Goal: Task Accomplishment & Management: Complete application form

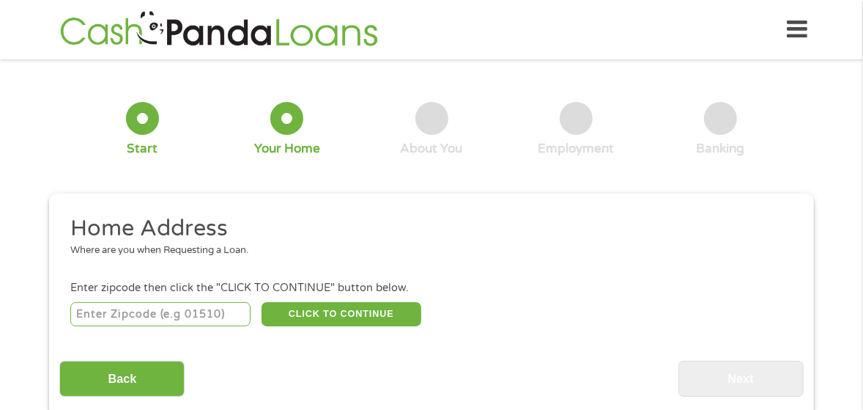
click at [117, 312] on input "number" at bounding box center [160, 314] width 181 height 25
type input "28213"
click at [405, 319] on button "CLICK TO CONTINUE" at bounding box center [342, 314] width 160 height 25
type input "28213"
type input "Charlotte"
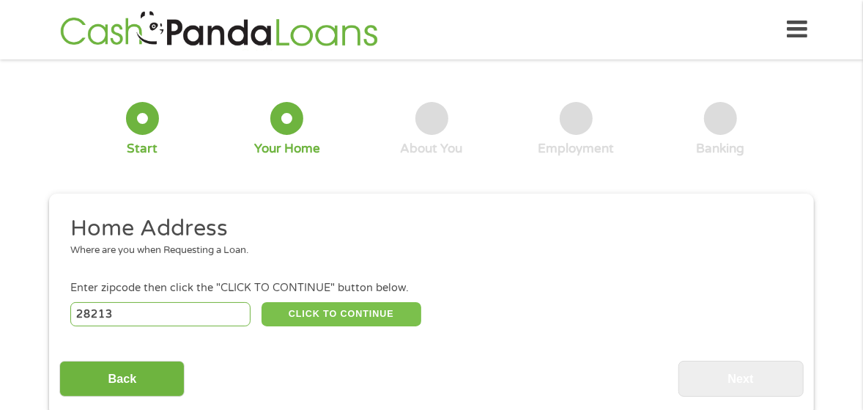
select select "[US_STATE]"
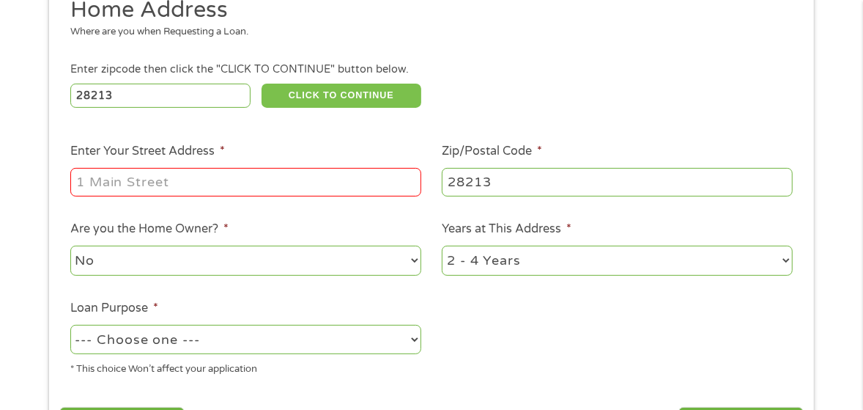
scroll to position [220, 0]
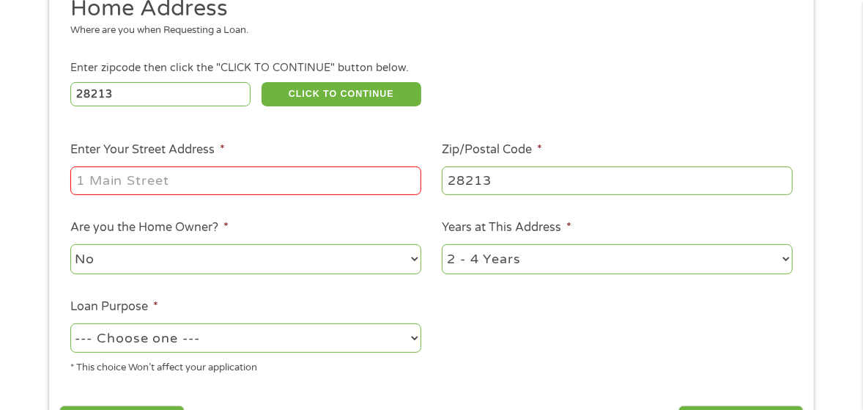
click at [139, 179] on input "Enter Your Street Address *" at bounding box center [245, 180] width 351 height 28
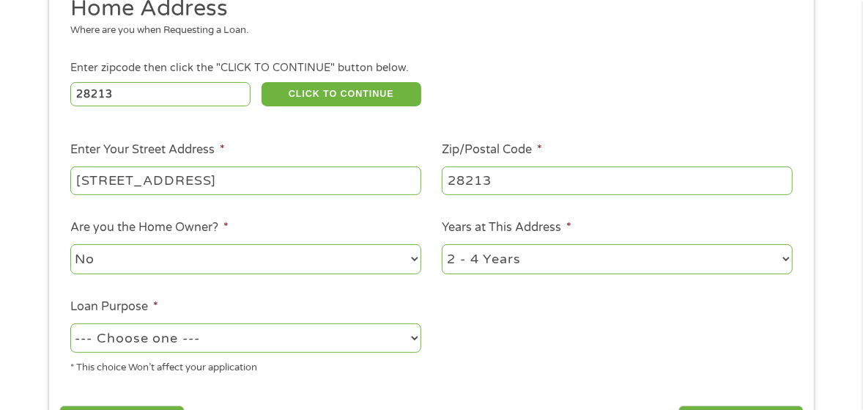
type input "[STREET_ADDRESS]"
click at [111, 256] on select "No Yes" at bounding box center [245, 259] width 351 height 30
select select "yes"
click at [70, 244] on select "No Yes" at bounding box center [245, 259] width 351 height 30
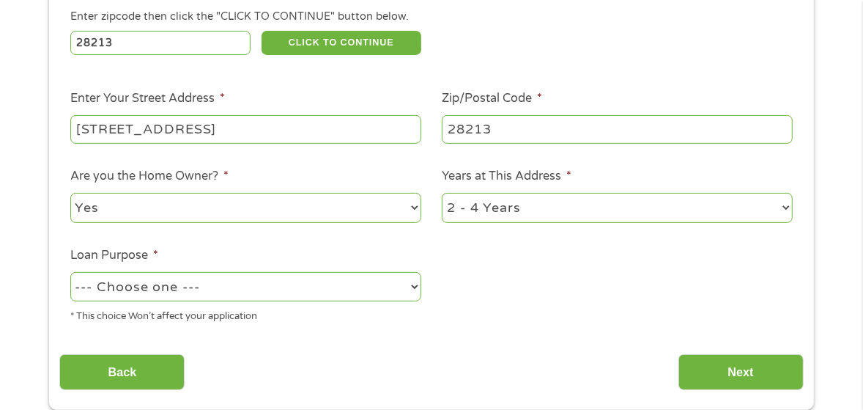
scroll to position [293, 0]
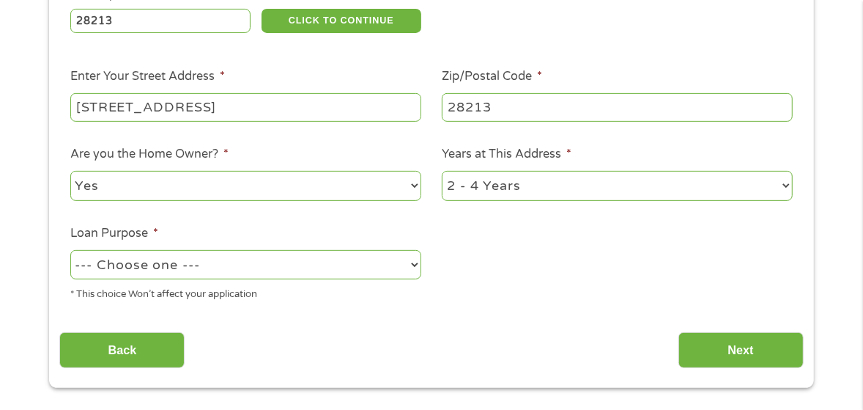
click at [782, 187] on select "1 Year or less 1 - 2 Years 2 - 4 Years Over 4 Years" at bounding box center [617, 186] width 351 height 30
select select "60months"
click at [442, 171] on select "1 Year or less 1 - 2 Years 2 - 4 Years Over 4 Years" at bounding box center [617, 186] width 351 height 30
click at [412, 267] on select "--- Choose one --- Pay Bills Debt Consolidation Home Improvement Major Purchase…" at bounding box center [245, 265] width 351 height 30
select select "other"
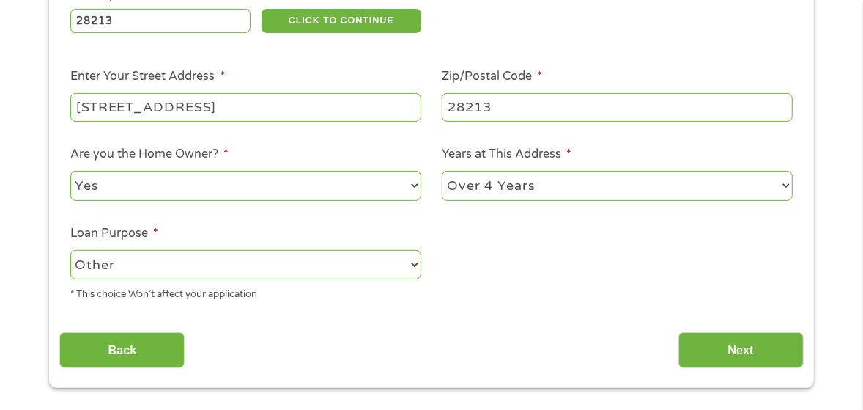
click at [70, 250] on select "--- Choose one --- Pay Bills Debt Consolidation Home Improvement Major Purchase…" at bounding box center [245, 265] width 351 height 30
click at [762, 358] on input "Next" at bounding box center [740, 350] width 125 height 36
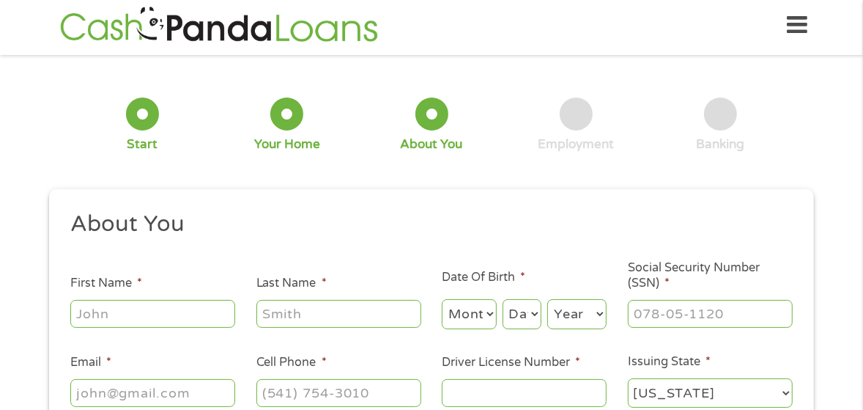
scroll to position [0, 0]
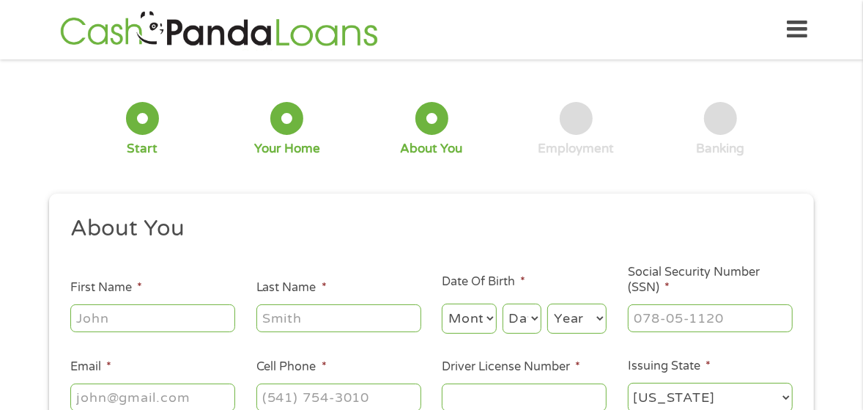
click at [108, 322] on input "First Name *" at bounding box center [152, 318] width 165 height 28
type input "[PERSON_NAME]"
click at [311, 323] on input "Last Name *" at bounding box center [338, 318] width 165 height 28
type input "[PERSON_NAME]"
click at [489, 320] on select "Month 1 2 3 4 5 6 7 8 9 10 11 12" at bounding box center [469, 318] width 55 height 30
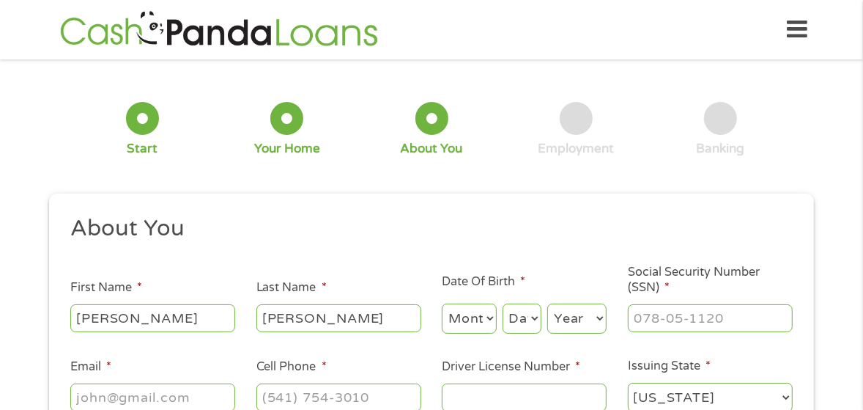
select select "7"
click at [442, 303] on select "Month 1 2 3 4 5 6 7 8 9 10 11 12" at bounding box center [469, 318] width 55 height 30
click at [535, 317] on select "Day 1 2 3 4 5 6 7 8 9 10 11 12 13 14 15 16 17 18 19 20 21 22 23 24 25 26 27 28 …" at bounding box center [522, 318] width 39 height 30
select select "17"
click at [503, 303] on select "Day 1 2 3 4 5 6 7 8 9 10 11 12 13 14 15 16 17 18 19 20 21 22 23 24 25 26 27 28 …" at bounding box center [522, 318] width 39 height 30
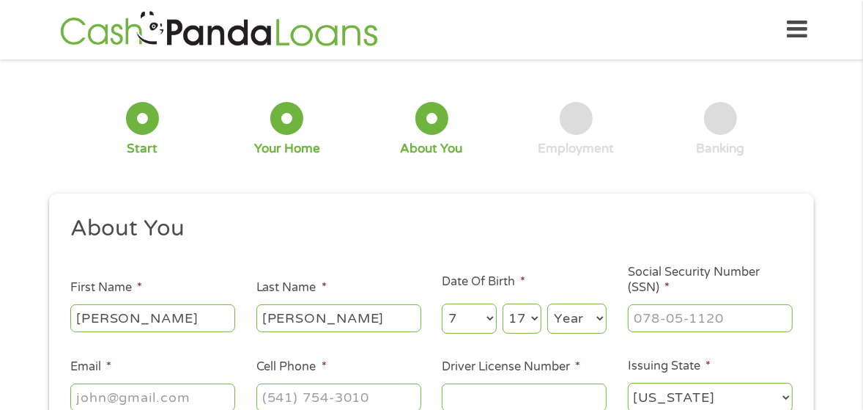
click at [600, 318] on select "Year [DATE] 2006 2005 2004 2003 2002 2001 2000 1999 1998 1997 1996 1995 1994 19…" at bounding box center [576, 318] width 59 height 30
select select "1955"
click at [547, 303] on select "Year [DATE] 2006 2005 2004 2003 2002 2001 2000 1999 1998 1997 1996 1995 1994 19…" at bounding box center [576, 318] width 59 height 30
type input "___-__-____"
drag, startPoint x: 647, startPoint y: 319, endPoint x: 636, endPoint y: 228, distance: 92.2
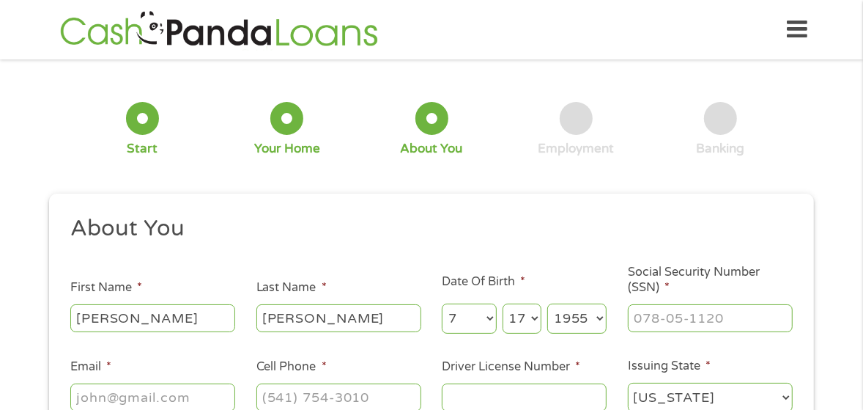
click at [636, 228] on h2 "About You" at bounding box center [426, 228] width 712 height 29
click at [643, 319] on input "___-__-____" at bounding box center [710, 318] width 165 height 28
type input "248-04-4594"
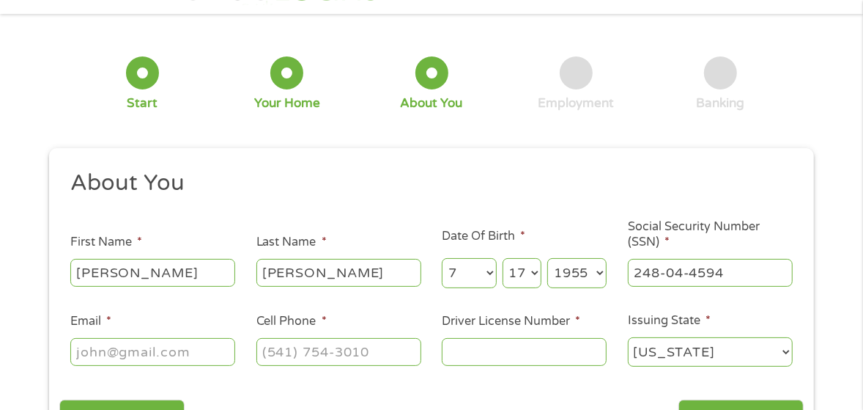
scroll to position [73, 0]
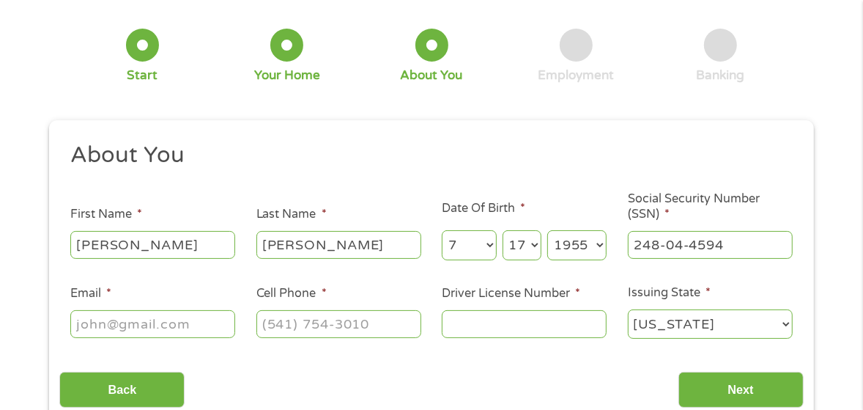
click at [172, 325] on input "Email *" at bounding box center [152, 324] width 165 height 28
click at [136, 325] on input "Joannehckett" at bounding box center [152, 324] width 165 height 28
click at [193, 325] on input "[PERSON_NAME]" at bounding box center [152, 324] width 165 height 28
type input "[EMAIL_ADDRESS][DOMAIN_NAME]"
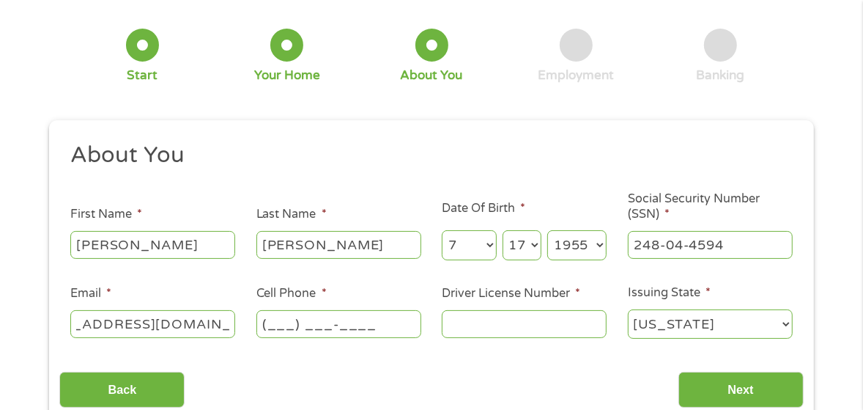
scroll to position [0, 0]
click at [293, 327] on input "(___) ___-____" at bounding box center [338, 324] width 165 height 28
type input "(042) 812-930_"
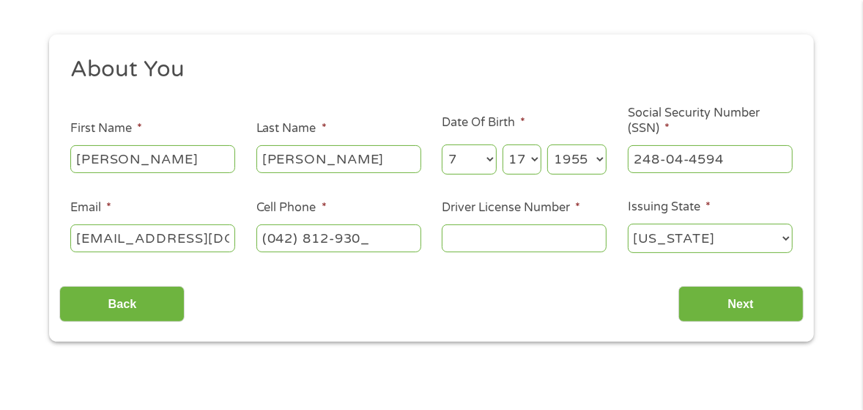
scroll to position [220, 0]
